Goal: Find specific page/section: Find specific page/section

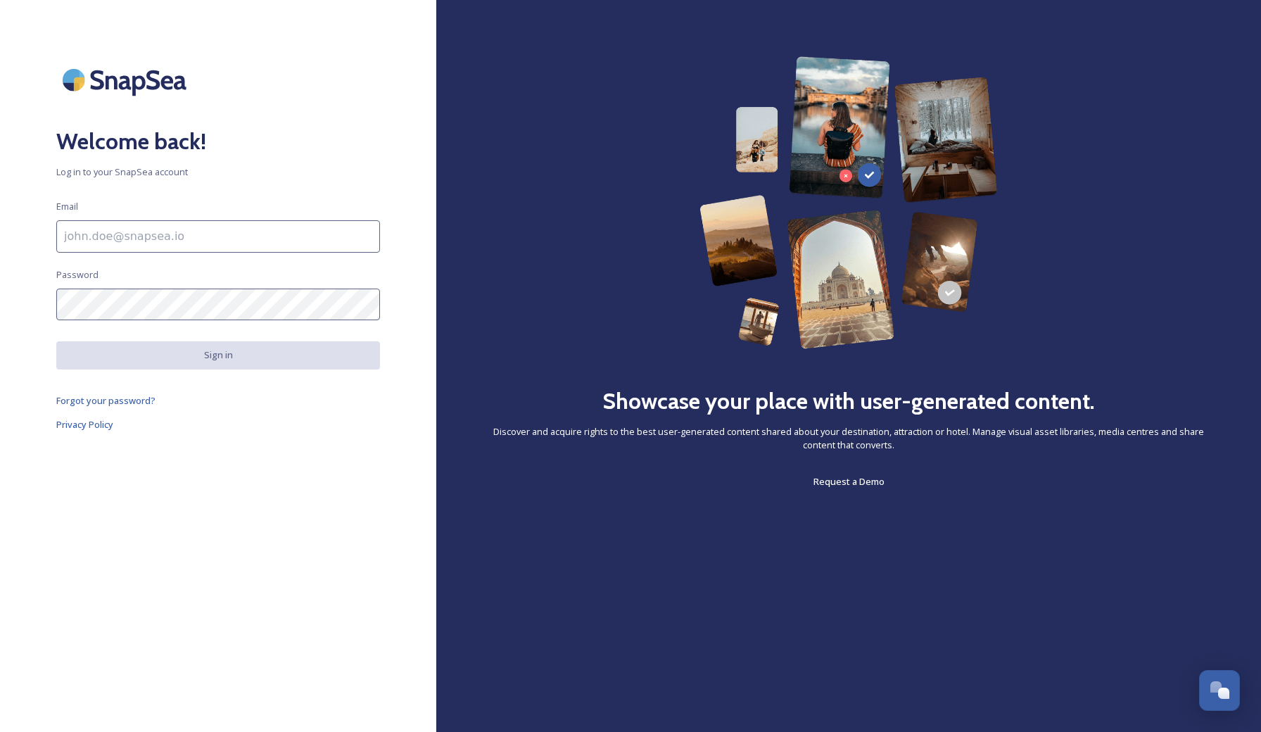
type input "[EMAIL_ADDRESS][DOMAIN_NAME]"
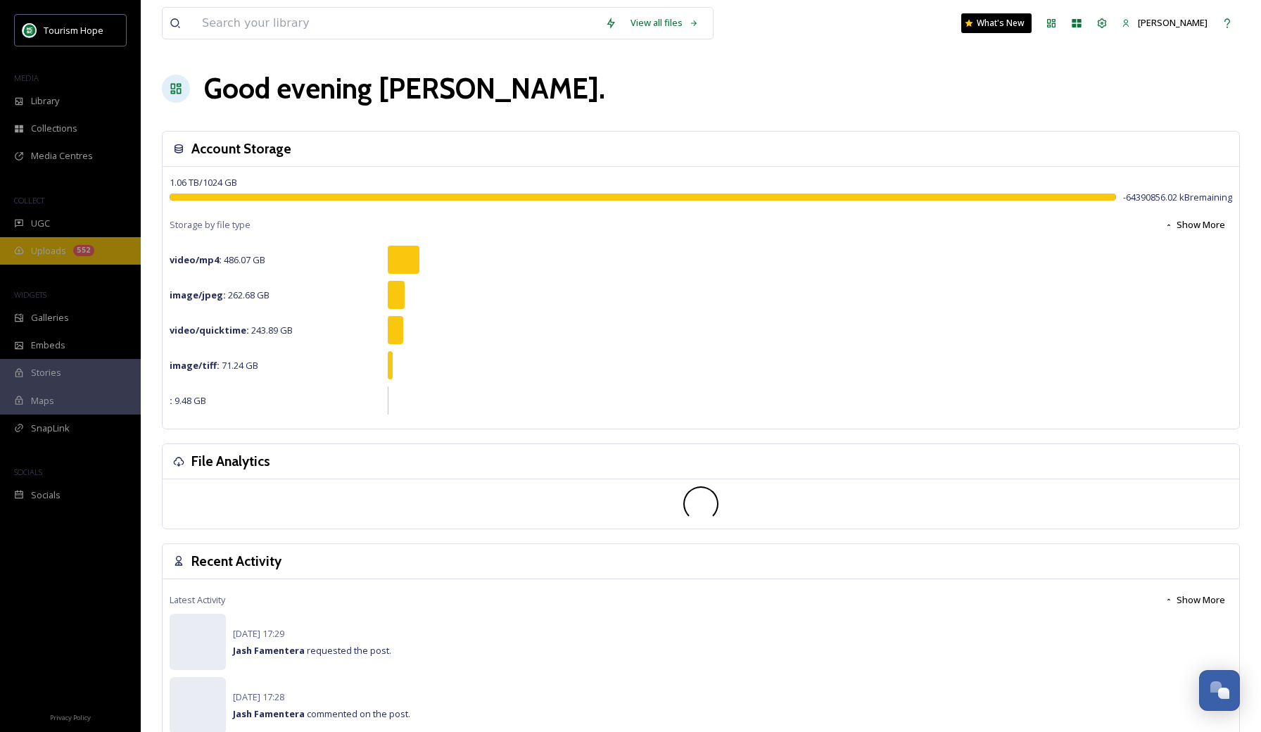
click at [80, 248] on div "552" at bounding box center [83, 250] width 21 height 11
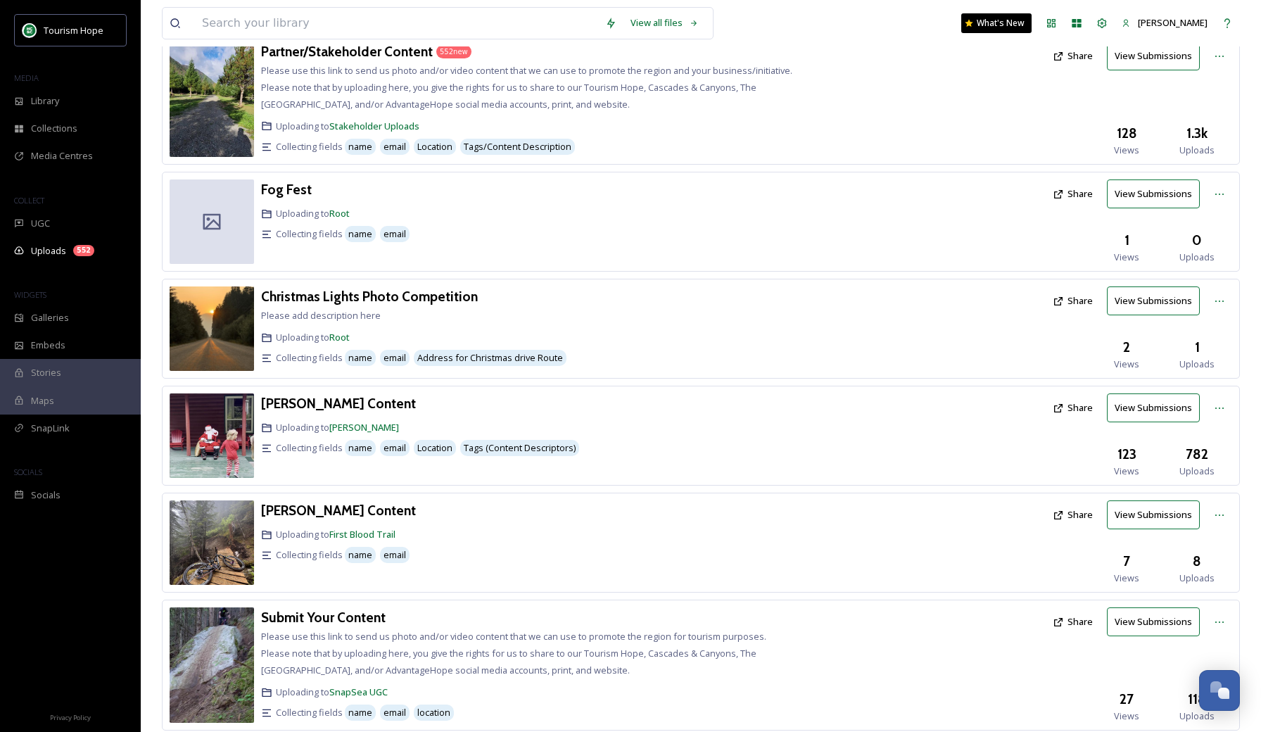
scroll to position [99, 0]
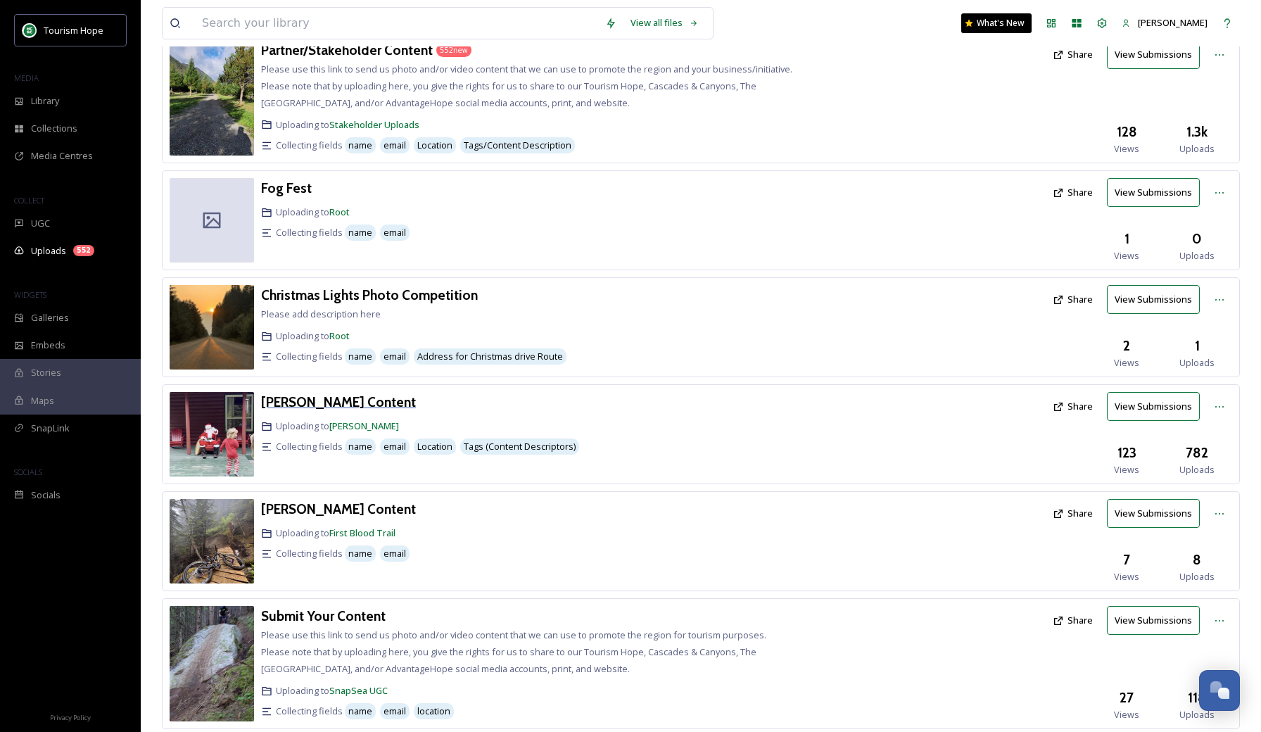
click at [339, 402] on h3 "Amanda Figlarska Content" at bounding box center [338, 401] width 155 height 17
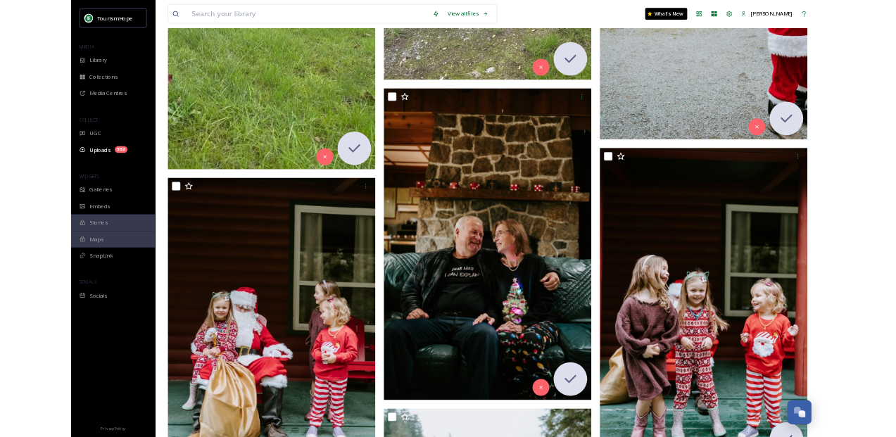
scroll to position [5995, 0]
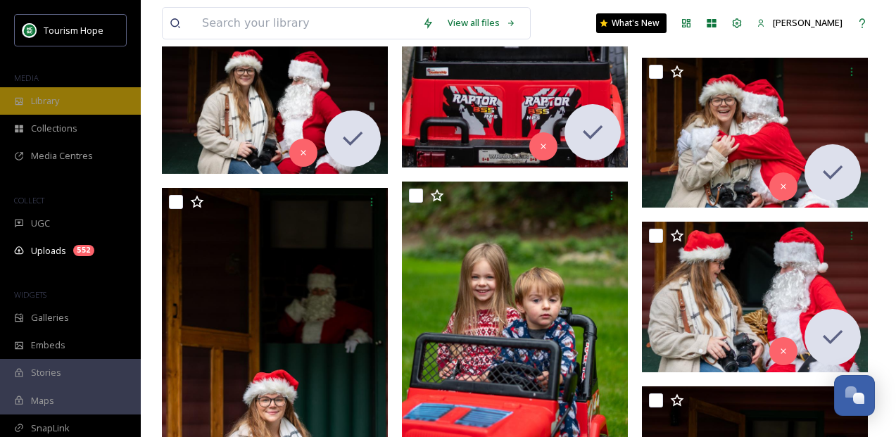
click at [67, 105] on div "Library" at bounding box center [70, 100] width 141 height 27
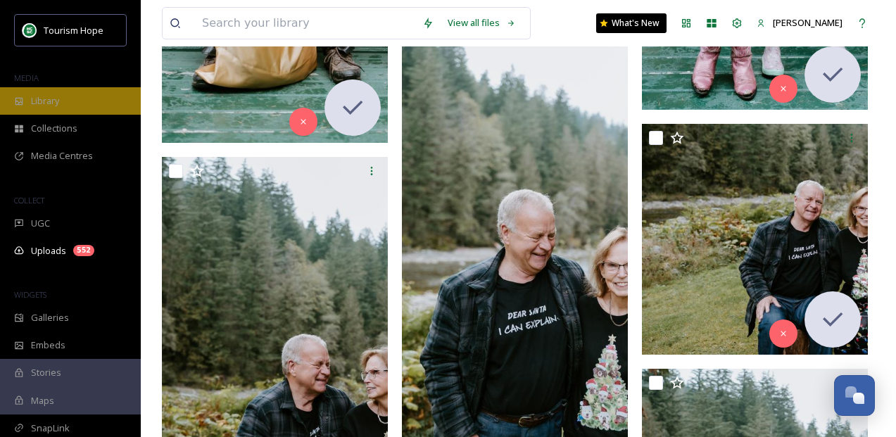
click at [49, 101] on span "Library" at bounding box center [45, 100] width 28 height 13
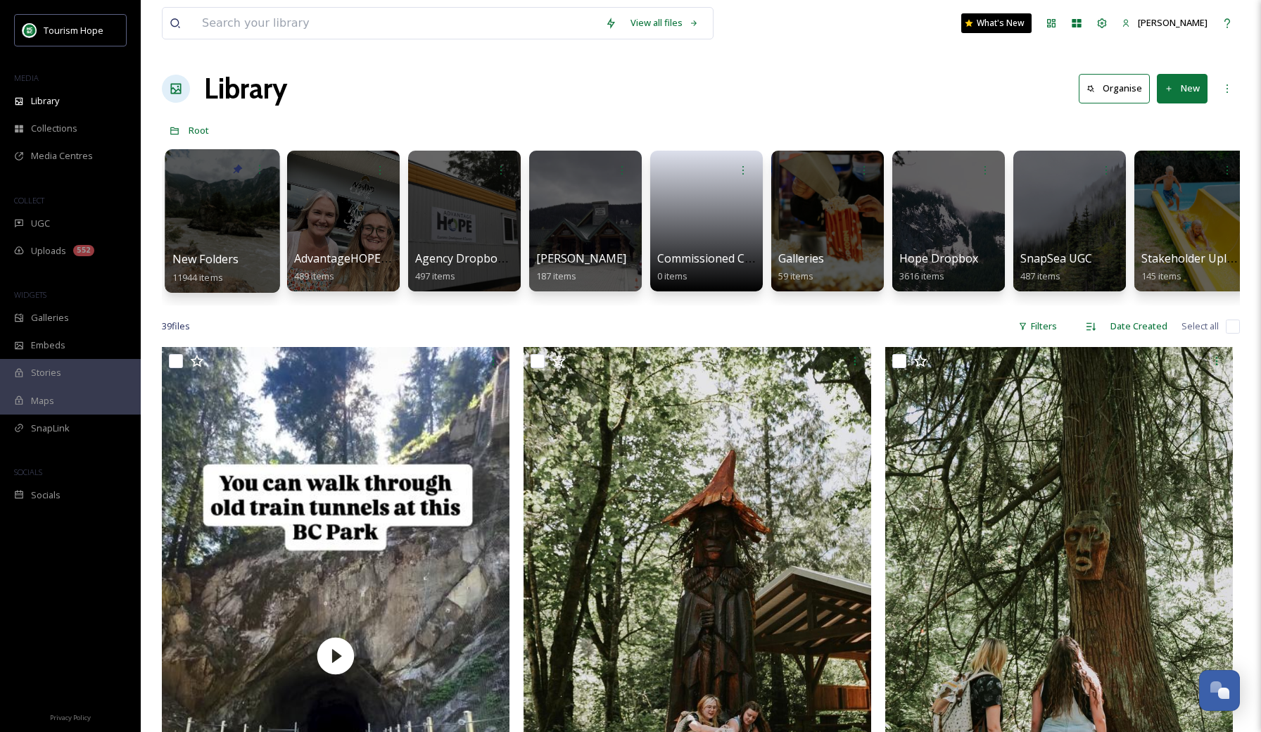
click at [251, 186] on div at bounding box center [222, 221] width 115 height 144
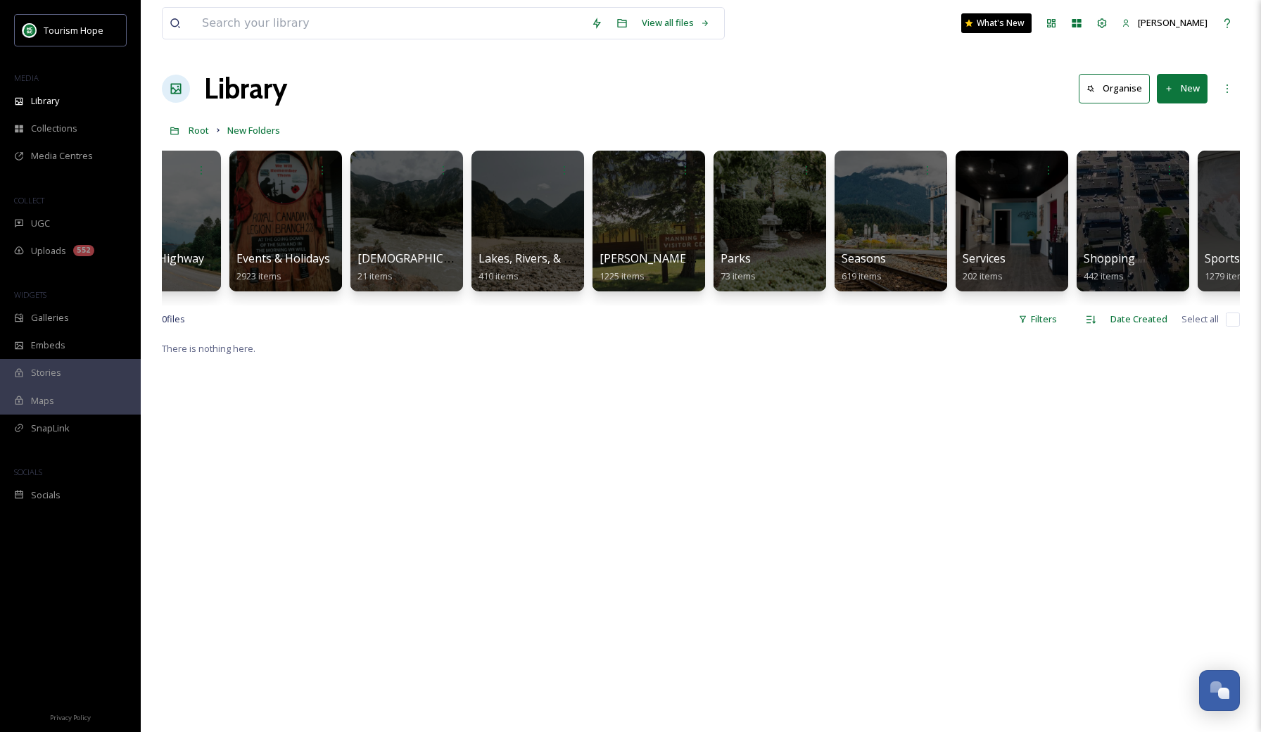
scroll to position [1, 0]
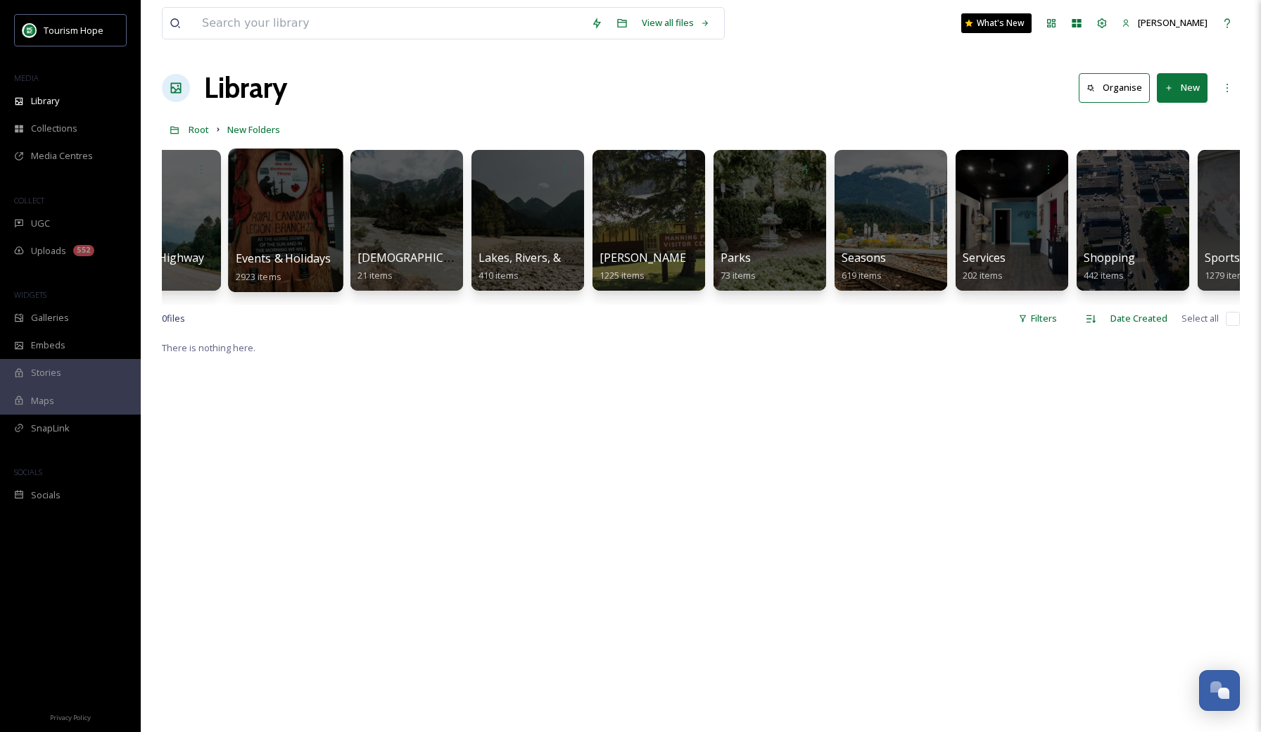
click at [287, 218] on div at bounding box center [285, 221] width 115 height 144
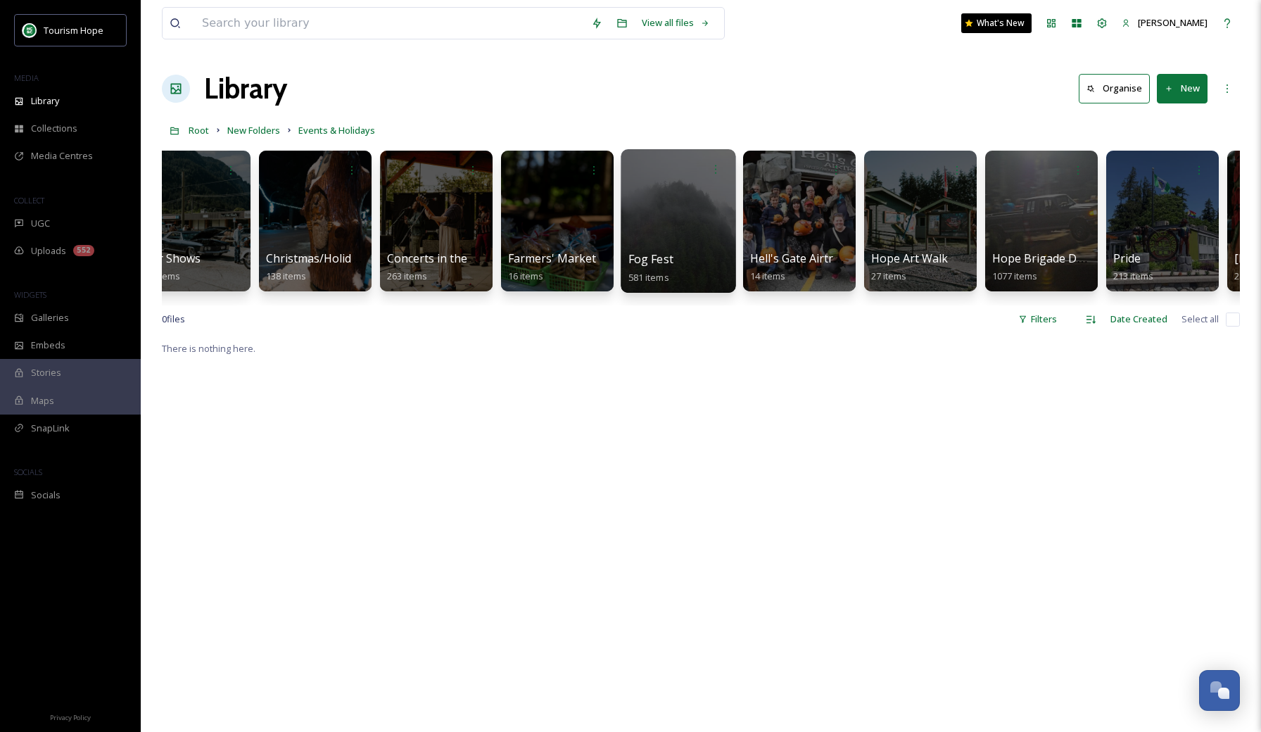
scroll to position [0, 393]
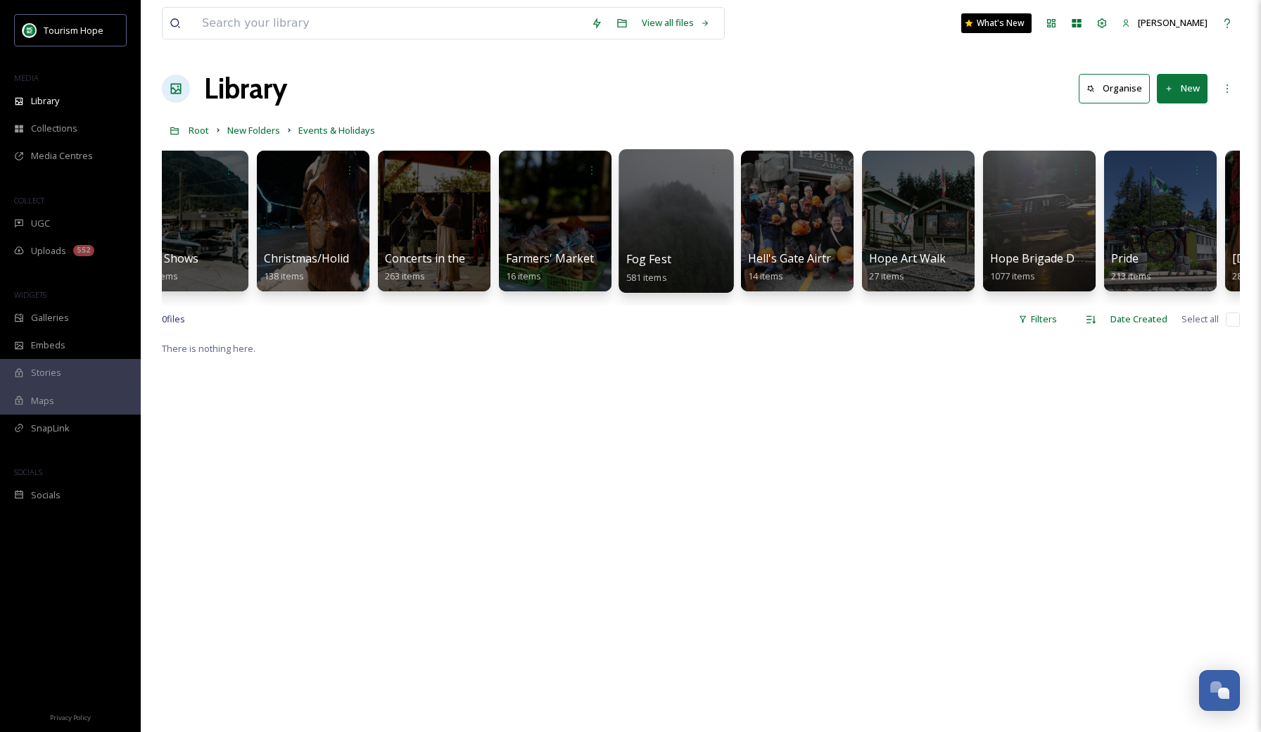
click at [652, 211] on div at bounding box center [676, 221] width 115 height 144
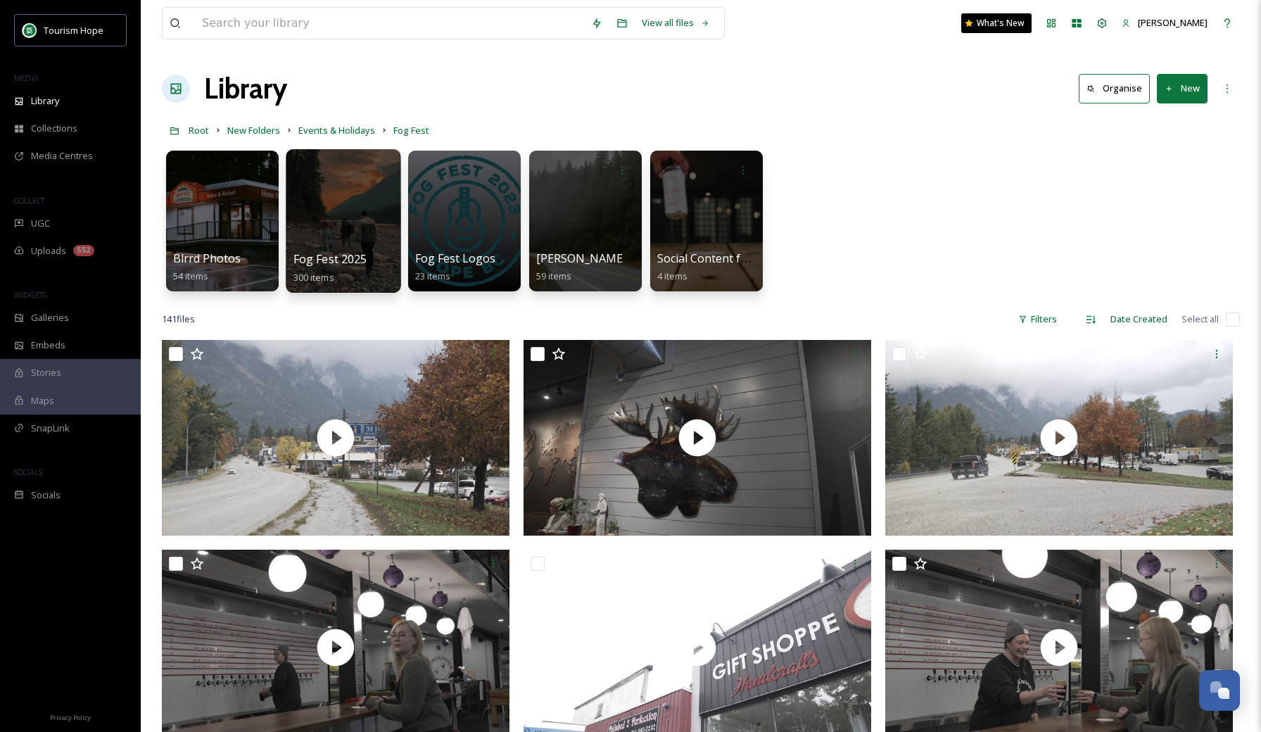
click at [353, 229] on div at bounding box center [343, 221] width 115 height 144
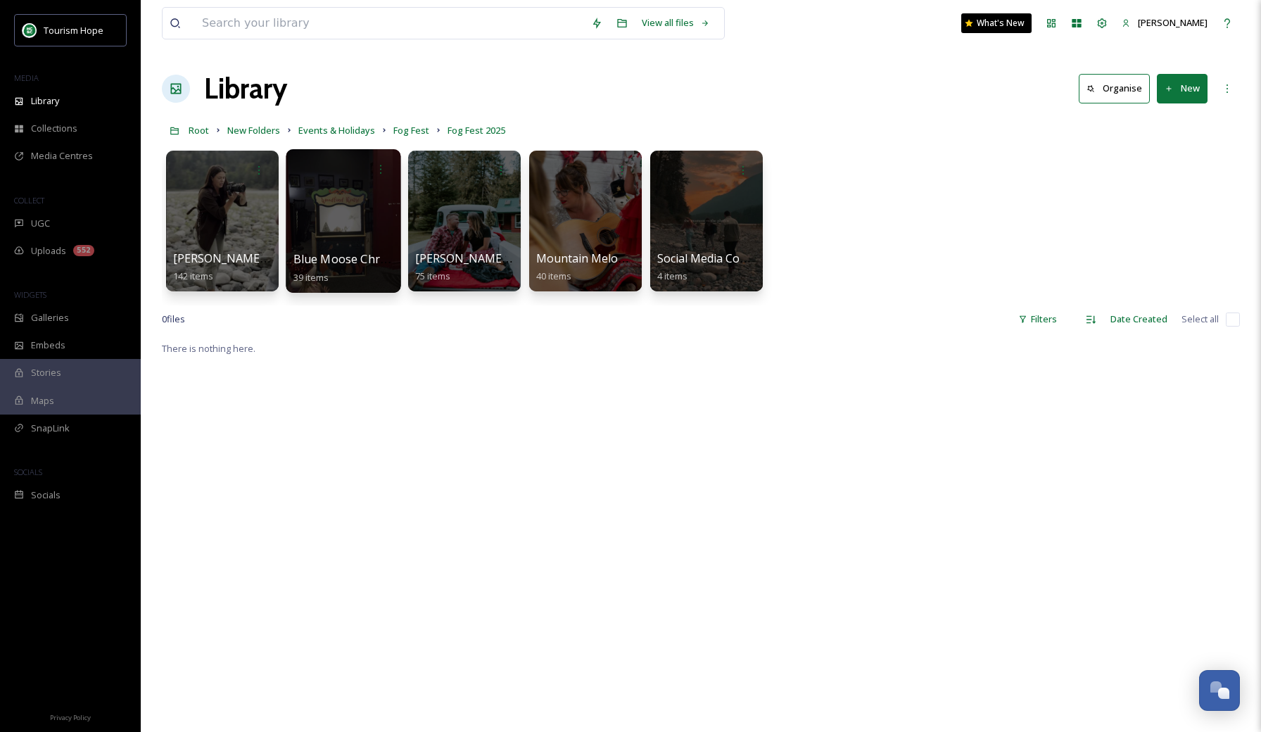
click at [351, 228] on div at bounding box center [343, 221] width 115 height 144
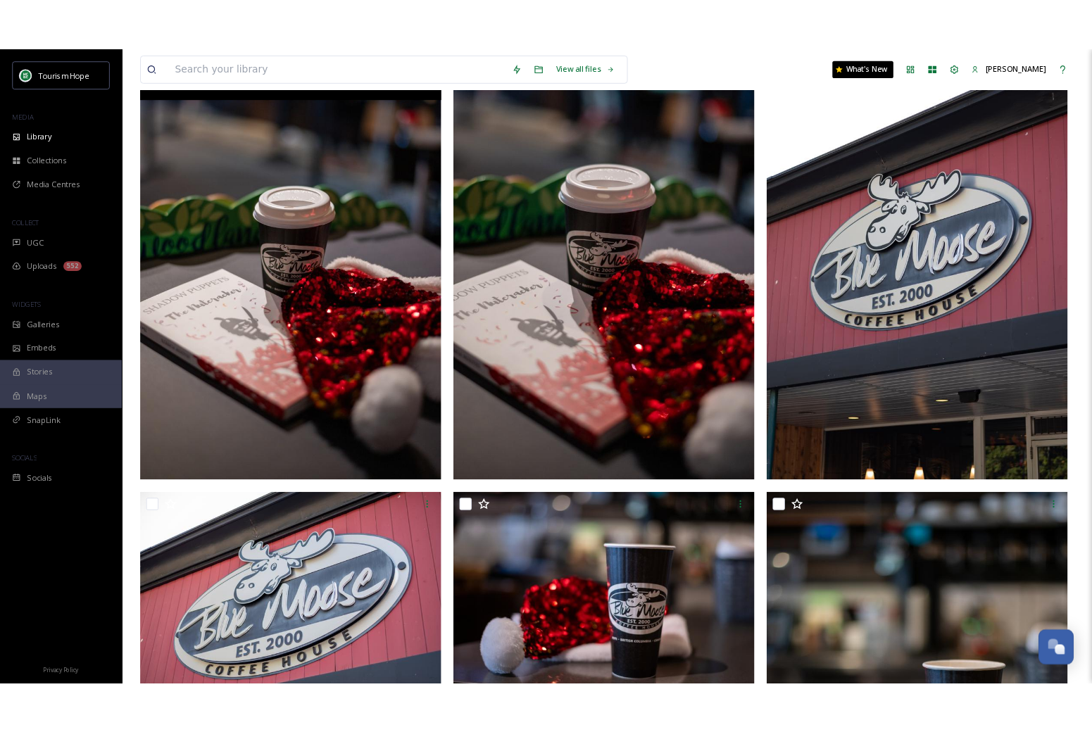
scroll to position [114, 0]
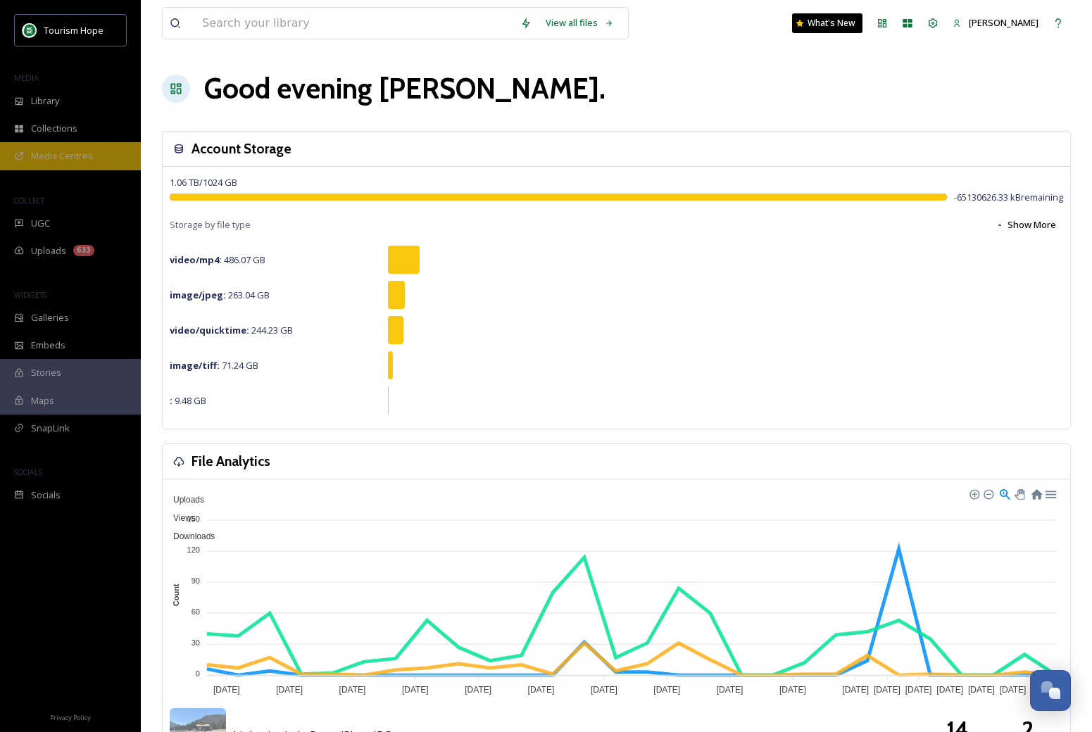
click at [63, 150] on span "Media Centres" at bounding box center [62, 155] width 62 height 13
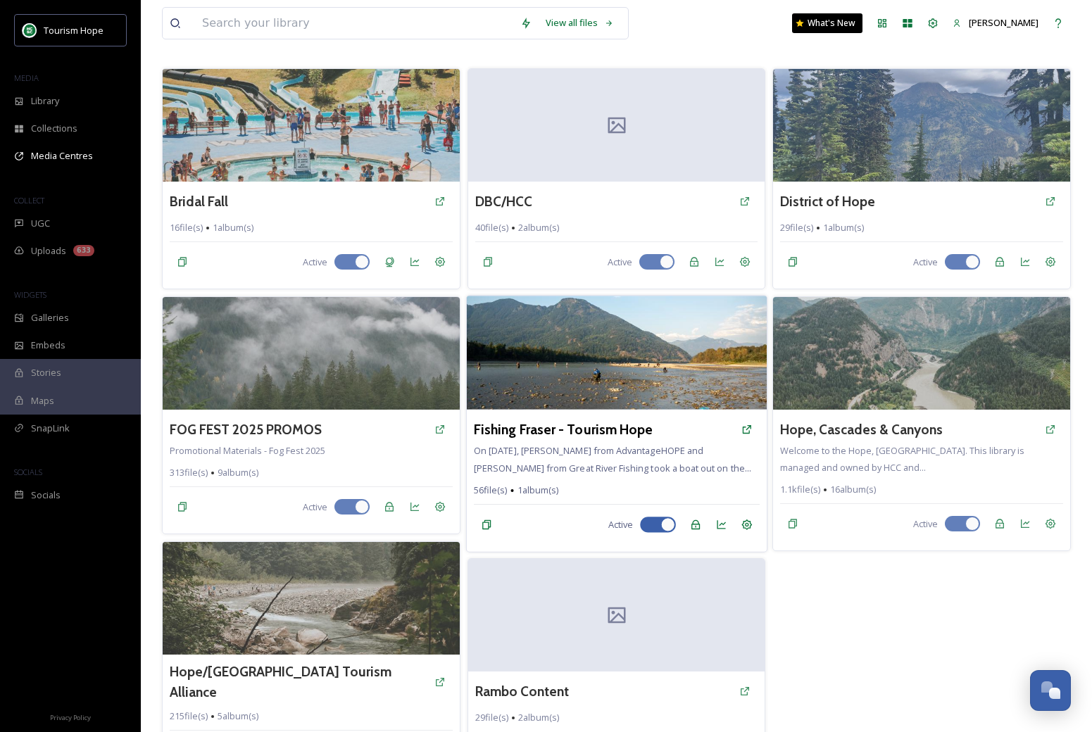
scroll to position [64, 0]
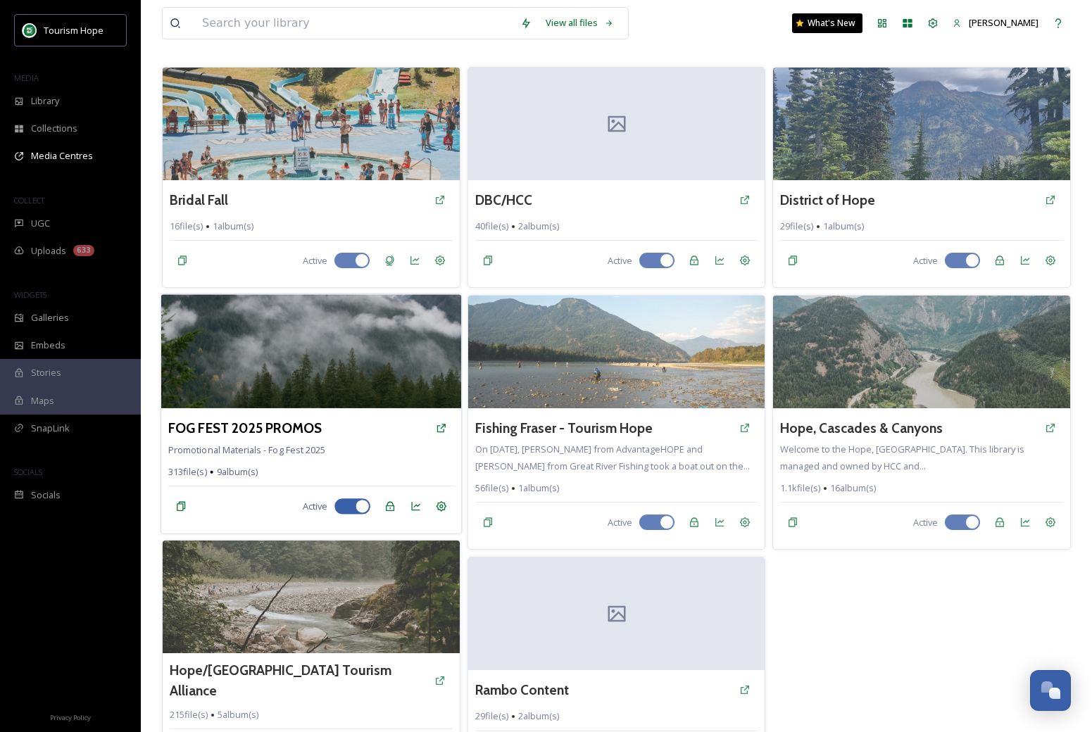
click at [369, 393] on img at bounding box center [311, 352] width 300 height 114
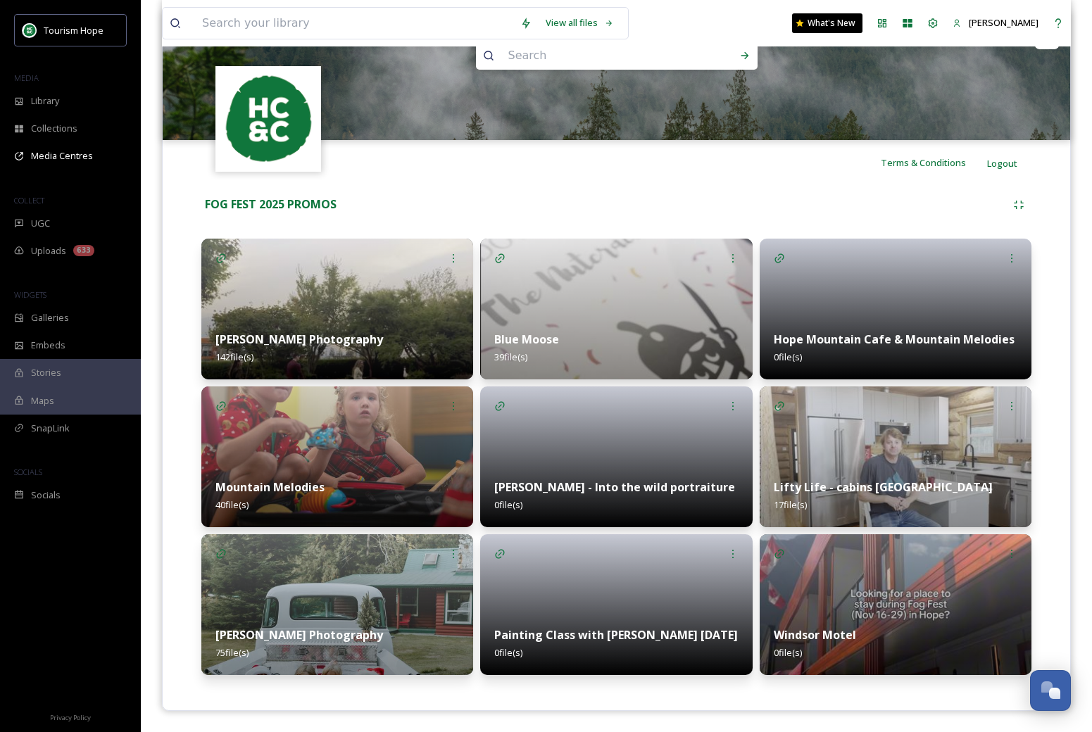
scroll to position [173, 0]
click at [828, 448] on img at bounding box center [896, 457] width 272 height 141
